Goal: Task Accomplishment & Management: Manage account settings

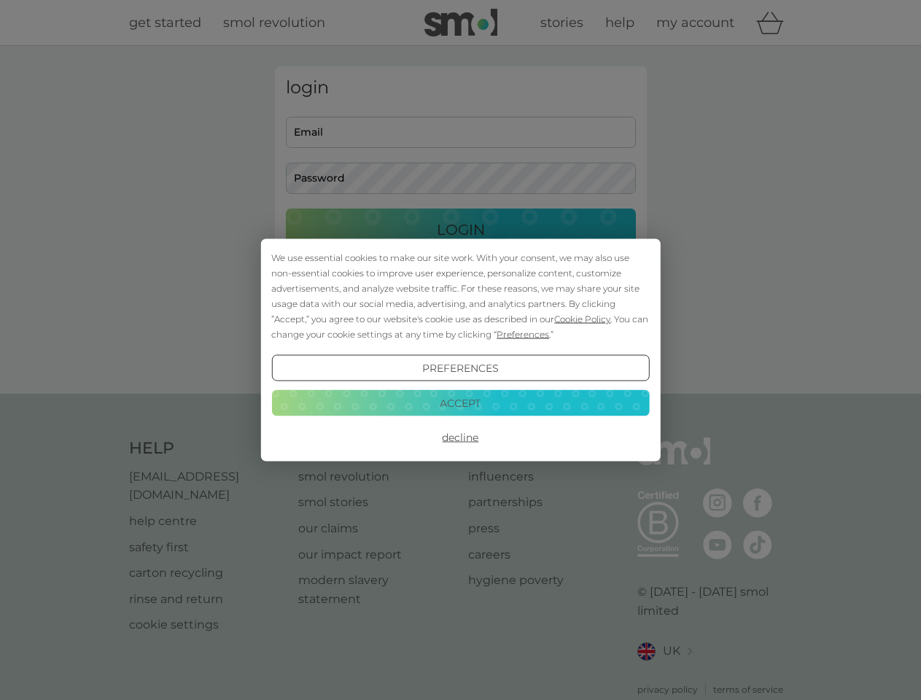
click at [583, 319] on span "Cookie Policy" at bounding box center [582, 319] width 56 height 11
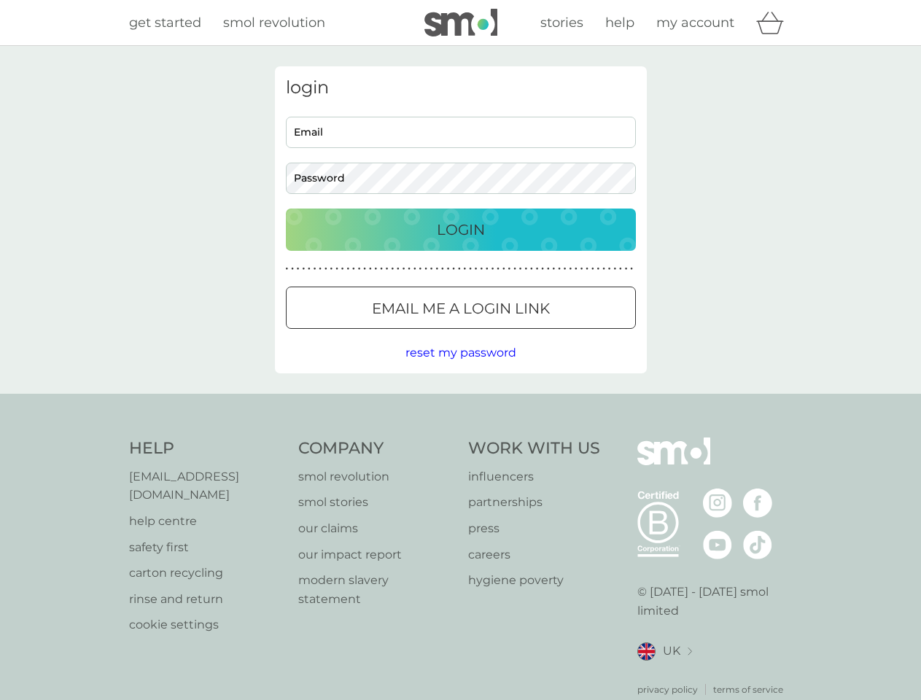
click at [522, 334] on div "login Email Password Login ● ● ● ● ● ● ● ● ● ● ● ● ● ● ● ● ● ● ● ● ● ● ● ● ● ● …" at bounding box center [461, 219] width 372 height 307
click at [460, 368] on div "login Email Password Login ● ● ● ● ● ● ● ● ● ● ● ● ● ● ● ● ● ● ● ● ● ● ● ● ● ● …" at bounding box center [461, 219] width 372 height 307
click at [460, 438] on div "Help [EMAIL_ADDRESS][DOMAIN_NAME] help centre safety first carton recycling rin…" at bounding box center [461, 567] width 664 height 259
click at [460, 403] on div "Help [EMAIL_ADDRESS][DOMAIN_NAME] help centre safety first carton recycling rin…" at bounding box center [460, 567] width 921 height 346
